Goal: Information Seeking & Learning: Learn about a topic

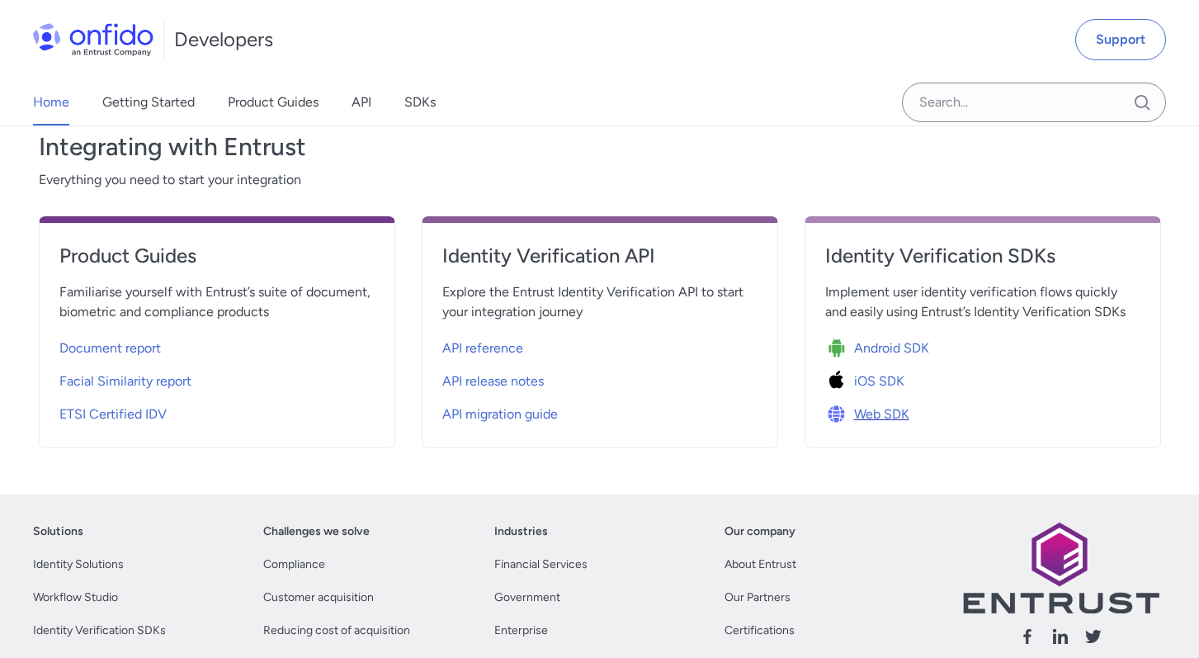
click at [868, 414] on span "Web SDK" at bounding box center [881, 414] width 55 height 20
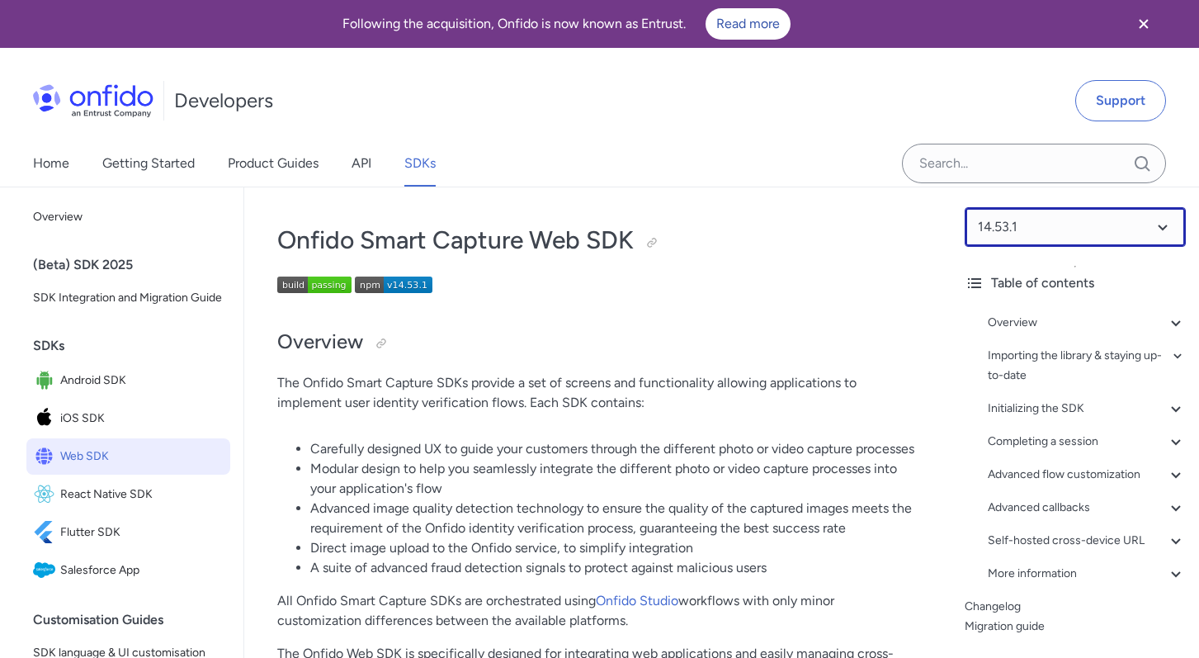
click at [1000, 242] on select at bounding box center [1075, 227] width 221 height 40
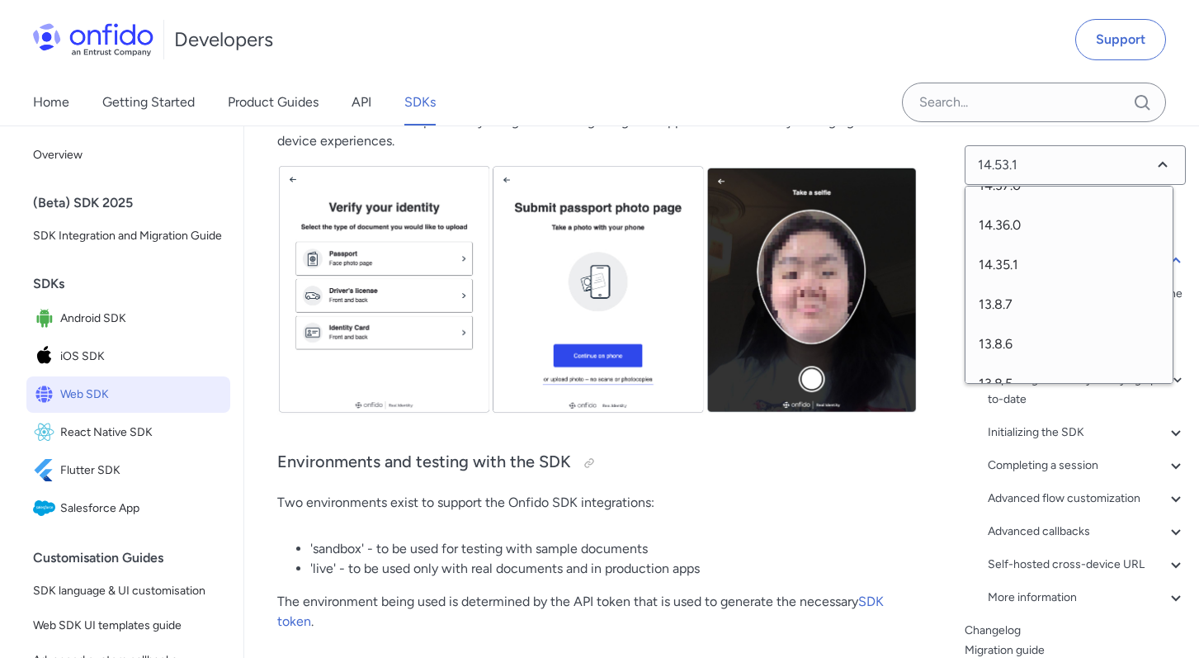
scroll to position [998, 0]
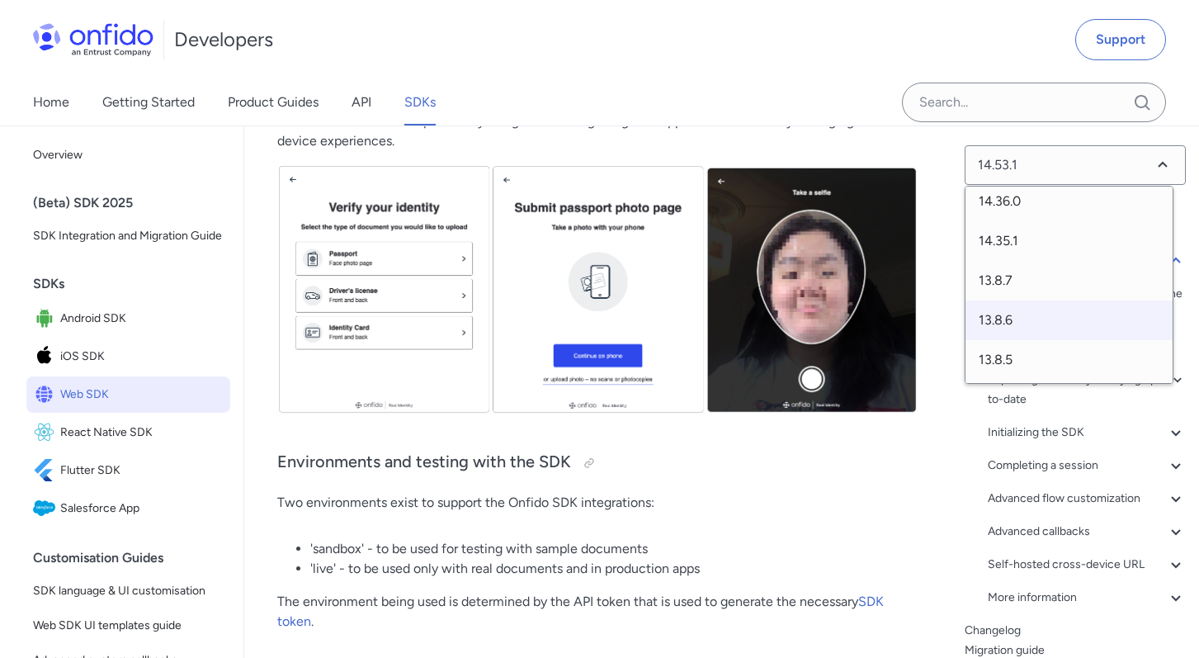
click at [1001, 324] on span "13.8.6" at bounding box center [1068, 320] width 207 height 40
select select "13.8.6"
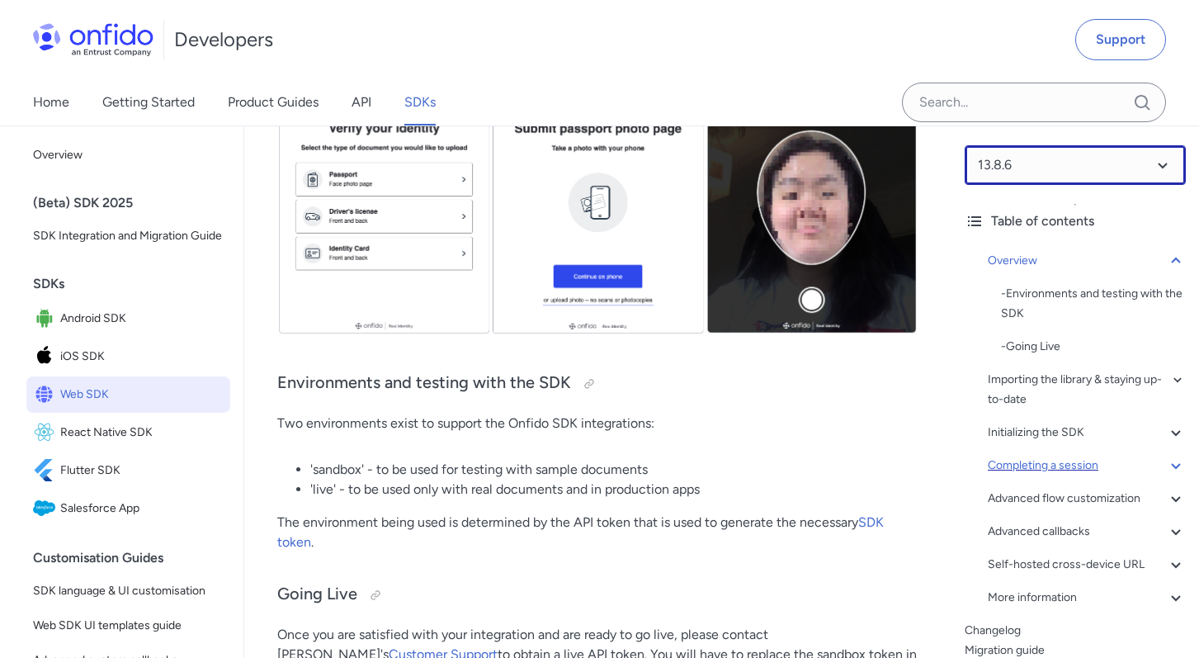
scroll to position [68, 0]
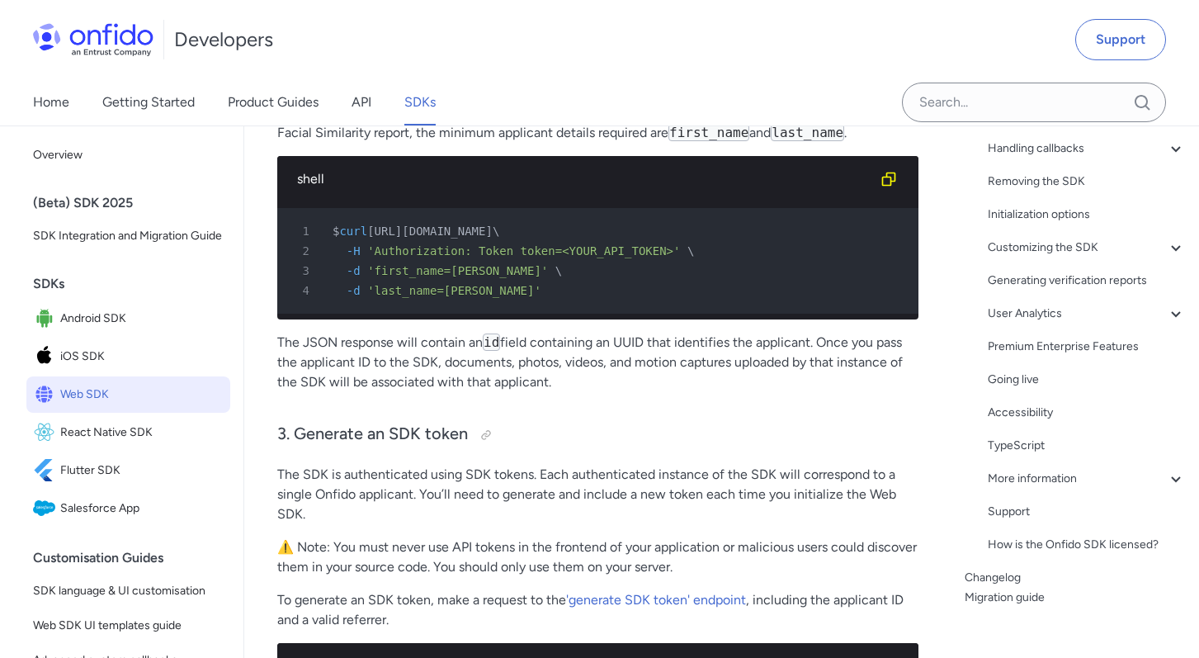
scroll to position [425, 0]
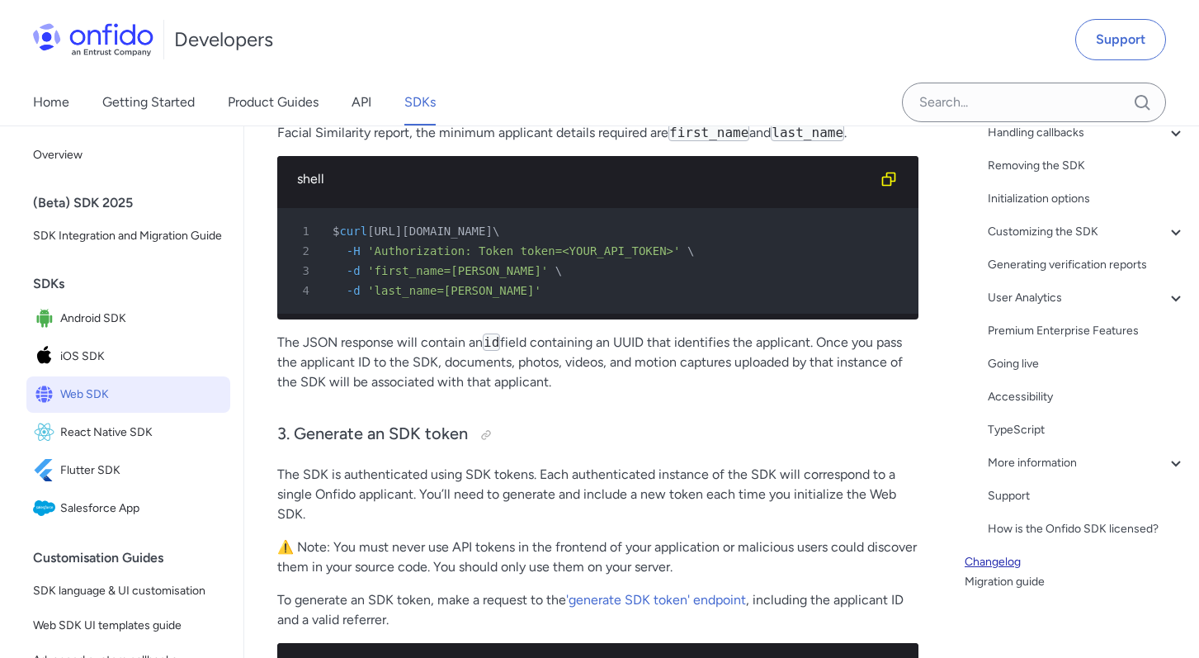
click at [996, 559] on link "Changelog" at bounding box center [1075, 562] width 221 height 20
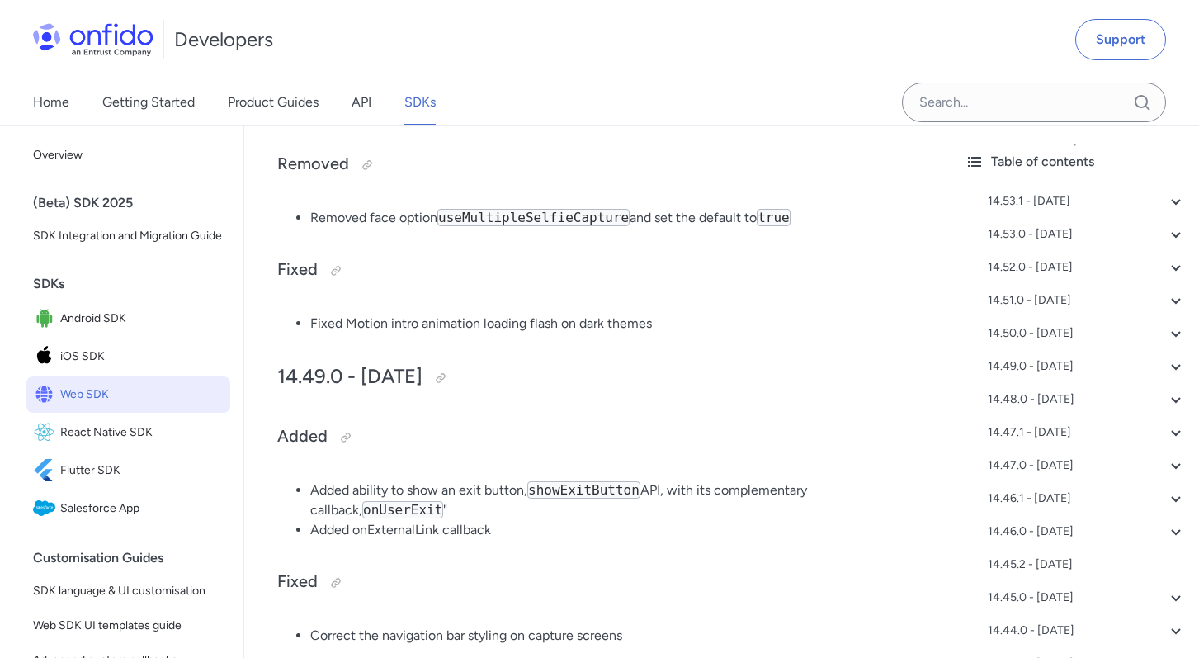
click at [1001, 508] on div "14.46.1 - [DATE]" at bounding box center [1087, 499] width 198 height 20
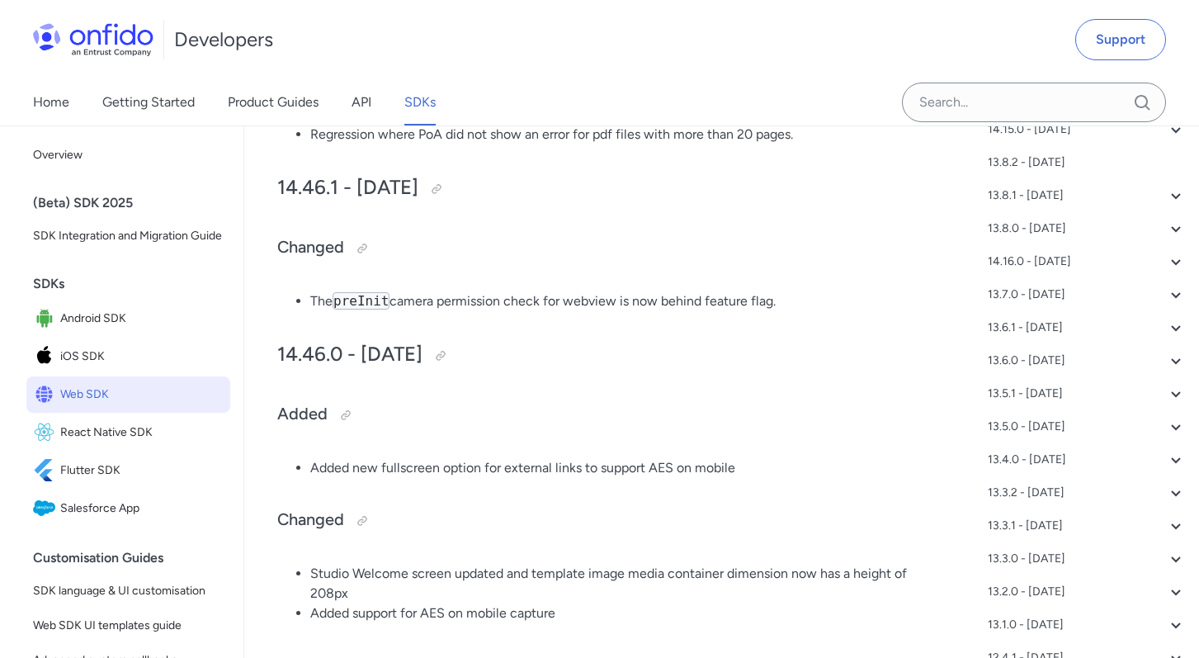
scroll to position [1792, 0]
